Goal: Find specific page/section: Find specific page/section

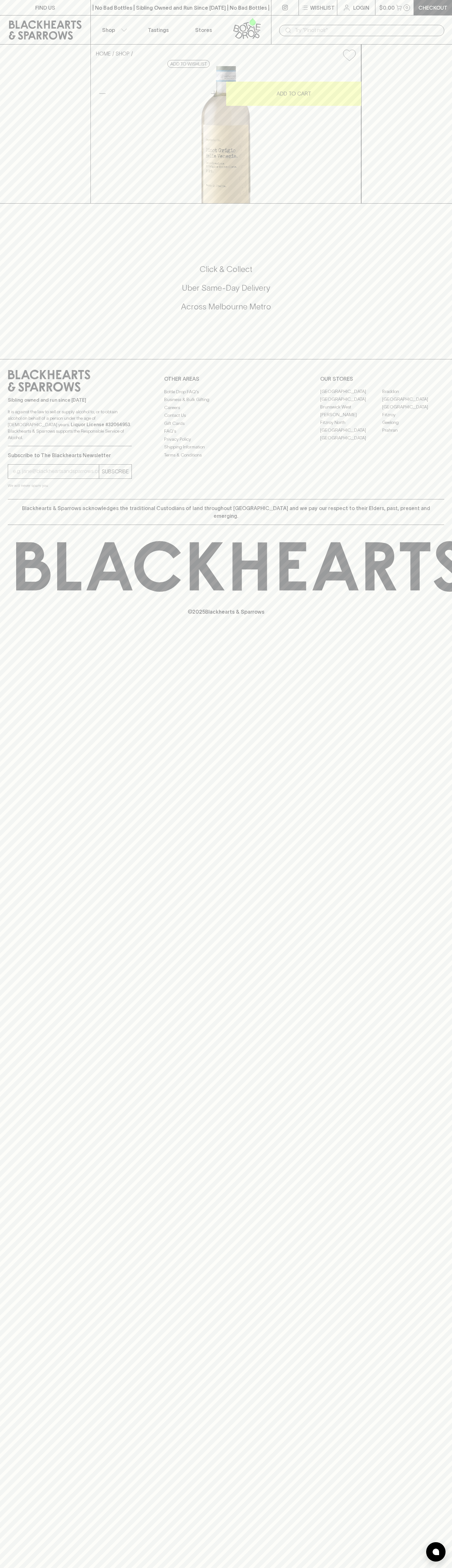
click at [450, 499] on div "Sibling owned and run since [DATE] It is against the law to sell or supply alco…" at bounding box center [226, 429] width 452 height 140
click at [320, 1567] on html "FIND US | No Bad Bottles | Sibling Owned and Run Since [DATE] | No Bad Bottles …" at bounding box center [226, 784] width 452 height 1568
click at [26, 615] on p "© 2025 Blackhearts & Sparrows" at bounding box center [226, 603] width 452 height 24
click at [413, 404] on link "[GEOGRAPHIC_DATA]" at bounding box center [413, 399] width 62 height 8
